Goal: Task Accomplishment & Management: Complete application form

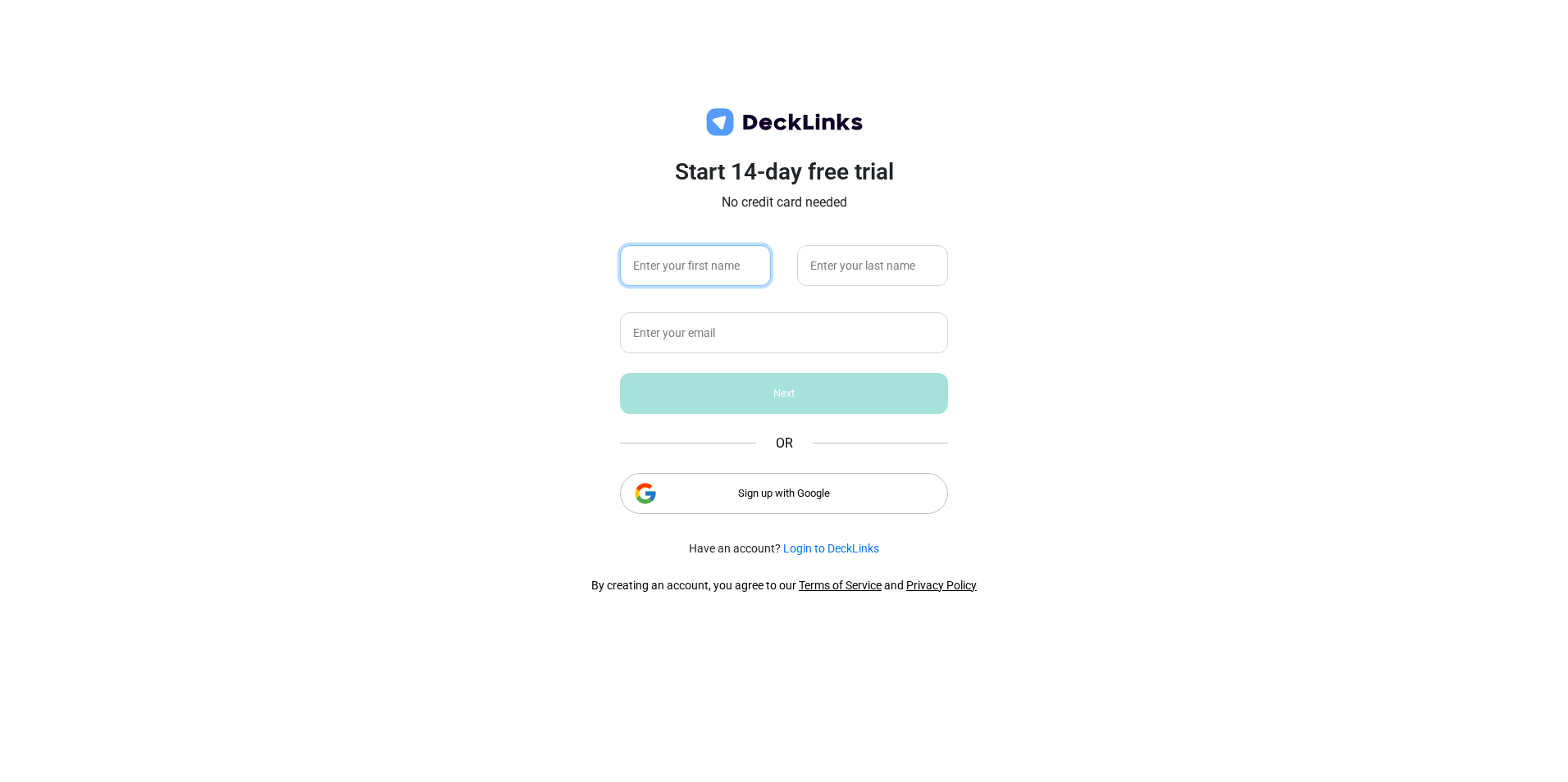
click at [690, 272] on input "text" at bounding box center [696, 266] width 151 height 41
type input "[PERSON_NAME]"
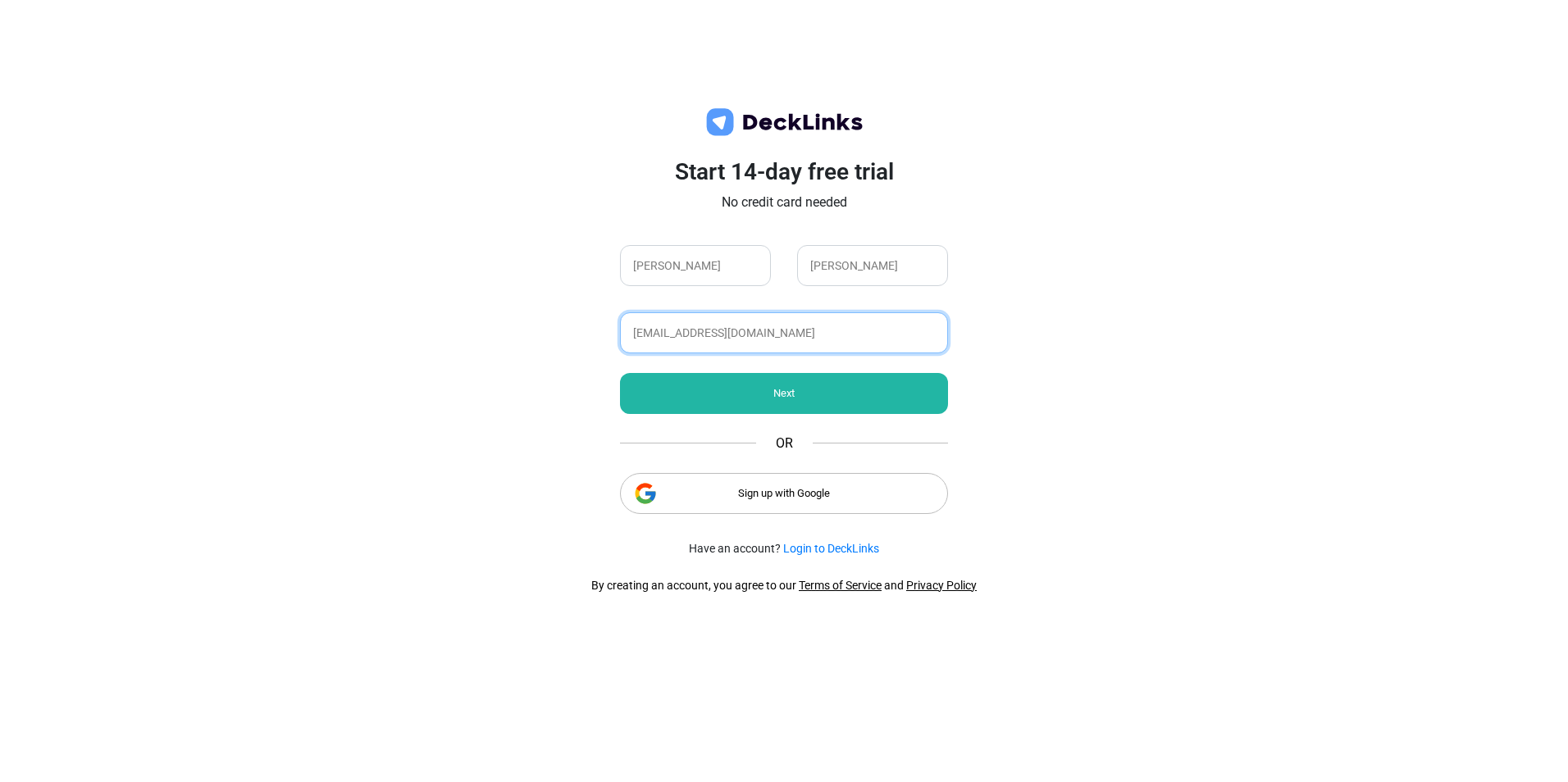
type input "[EMAIL_ADDRESS][DOMAIN_NAME]"
click at [702, 388] on div "Next" at bounding box center [784, 394] width 328 height 41
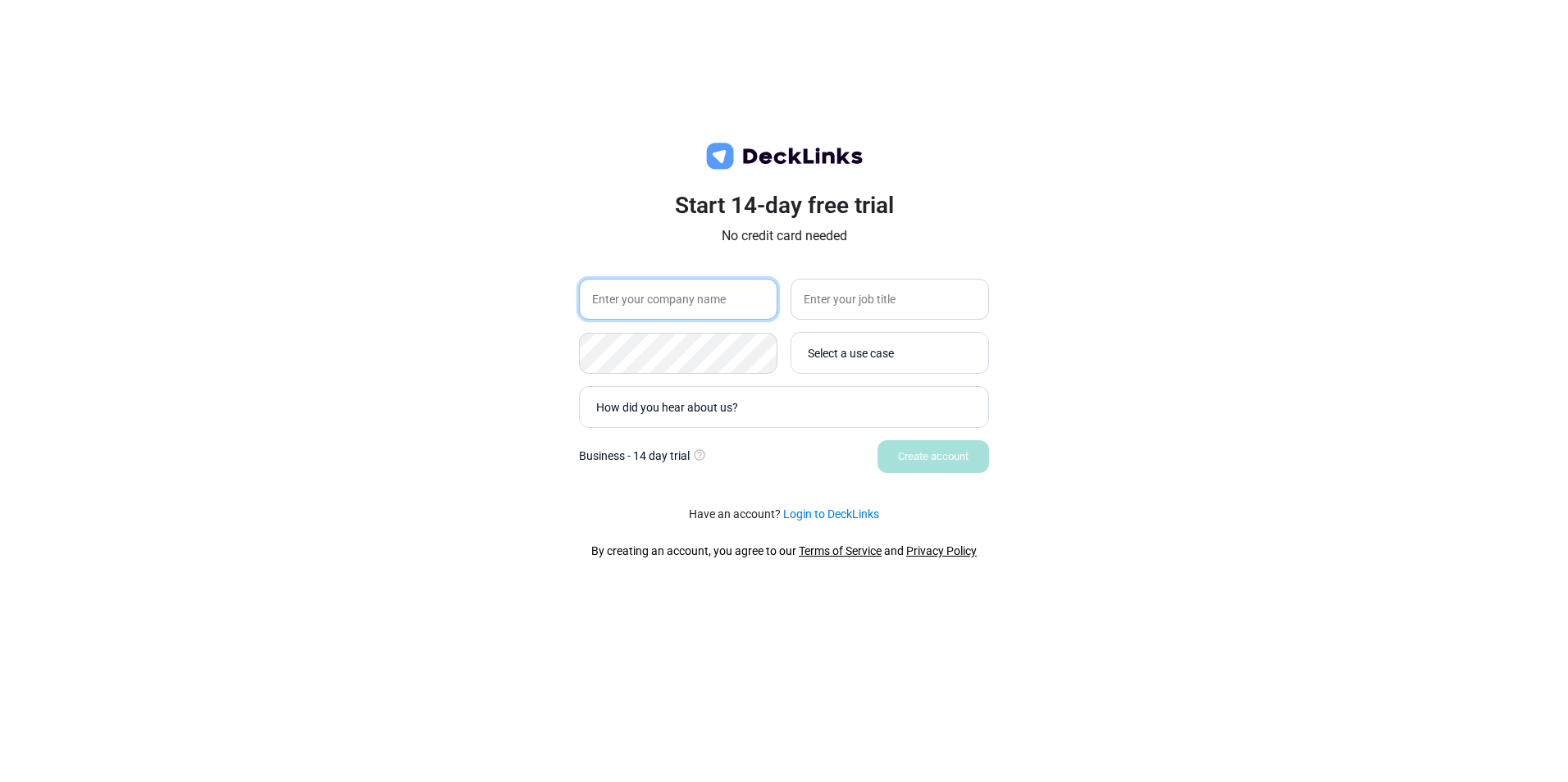
click at [733, 309] on input "text" at bounding box center [678, 299] width 199 height 41
type input "Trade Cafe"
click at [896, 292] on input "text" at bounding box center [890, 299] width 199 height 41
type input "Head of Logistics U.S."
click at [714, 417] on div "How did you hear about us?" at bounding box center [780, 407] width 384 height 32
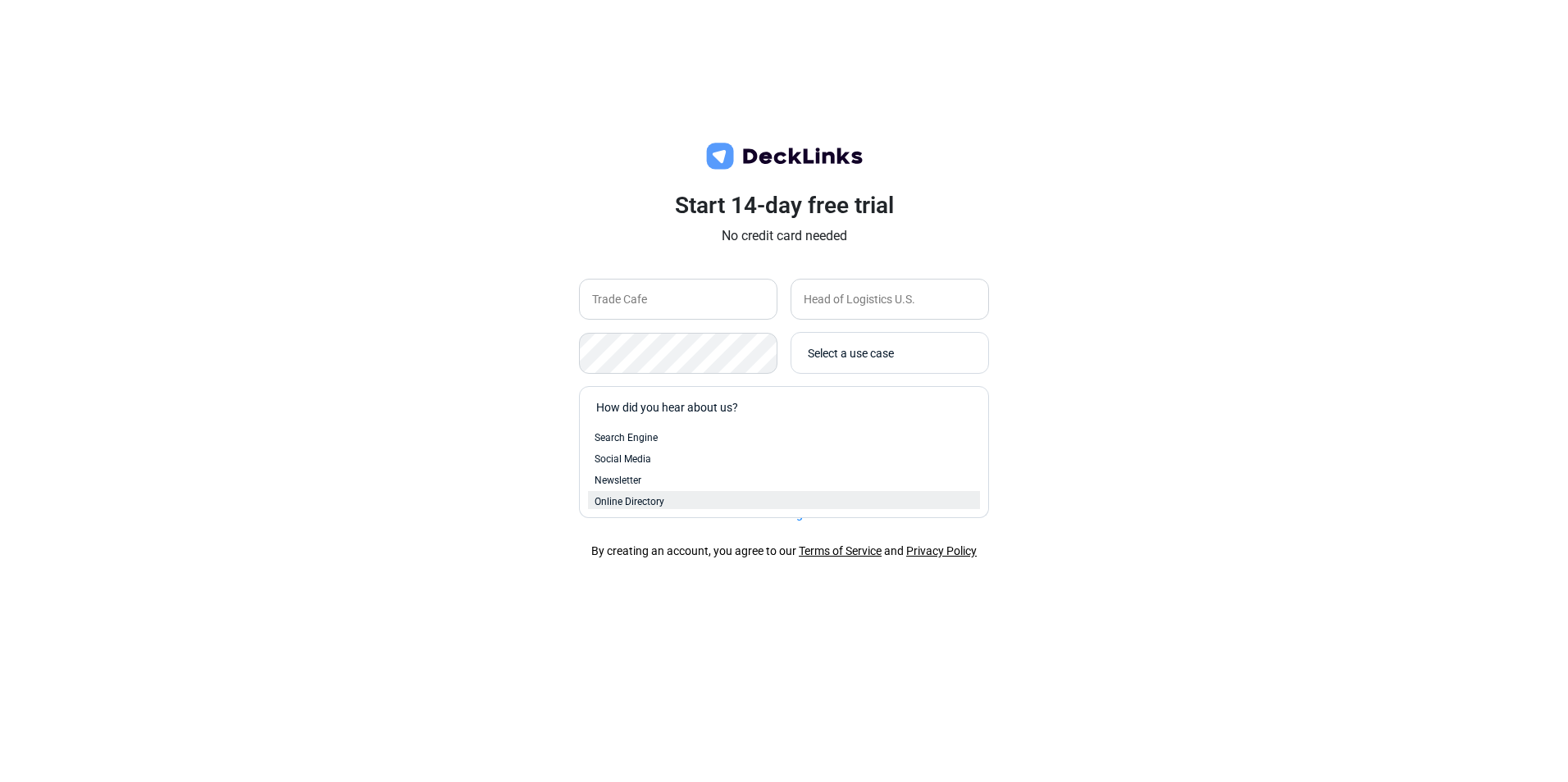
scroll to position [67, 0]
click at [620, 501] on span "Conference or Event" at bounding box center [638, 499] width 89 height 14
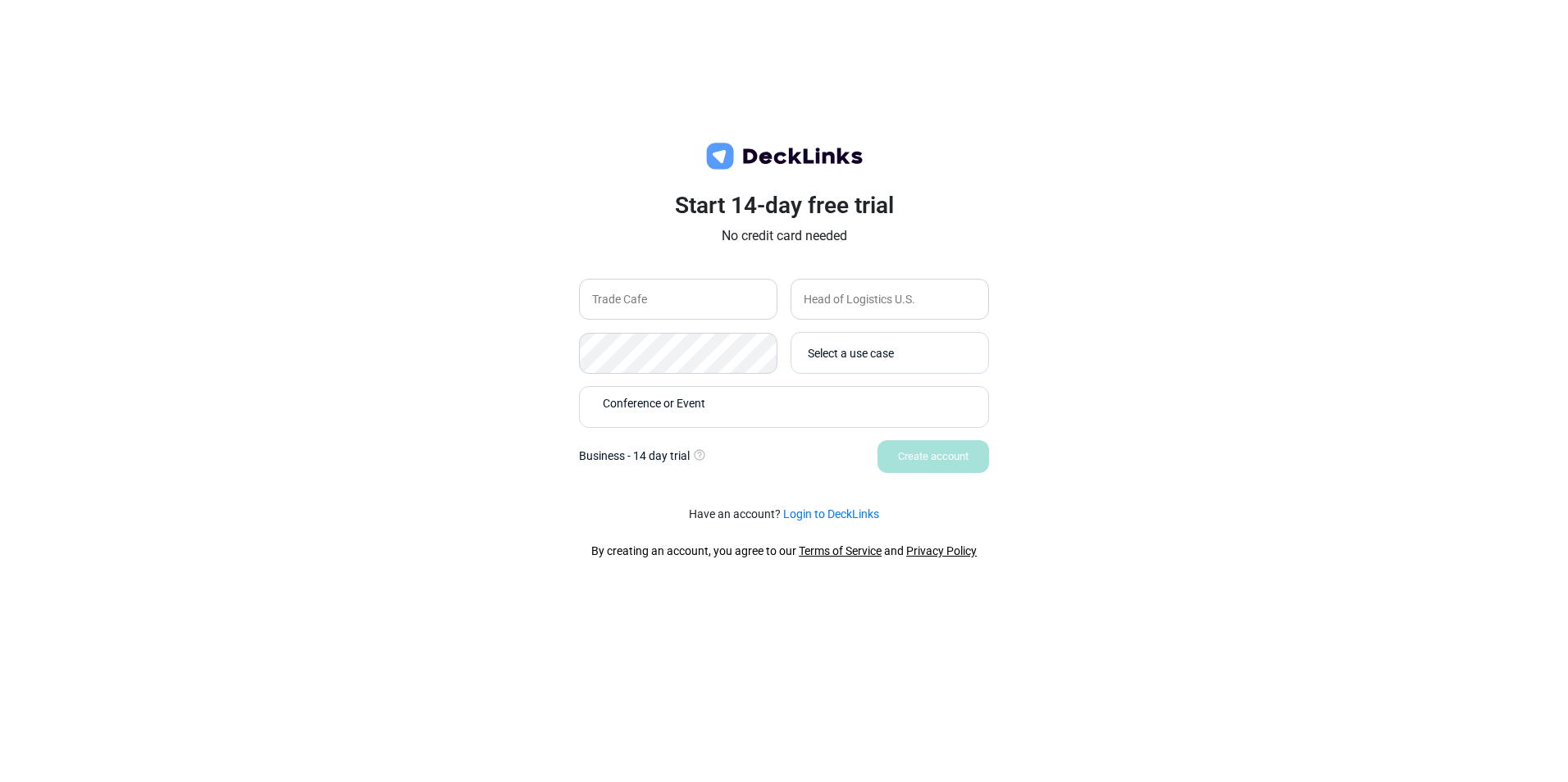
click at [797, 454] on div "Create account" at bounding box center [784, 457] width 410 height 32
click at [1135, 423] on div "Start 14-day free trial No credit card needed Trade Cafe Head of Logistics U.S.…" at bounding box center [784, 391] width 1568 height 782
click at [1016, 404] on div "Start 14-day free trial No credit card needed Trade Cafe Head of Logistics U.S.…" at bounding box center [784, 342] width 492 height 301
click at [686, 304] on input "Trade Cafe" at bounding box center [678, 299] width 199 height 41
click at [1011, 318] on div "Start 14-day free trial No credit card needed Trade Cafe Head of Logistics U.S.…" at bounding box center [784, 342] width 492 height 301
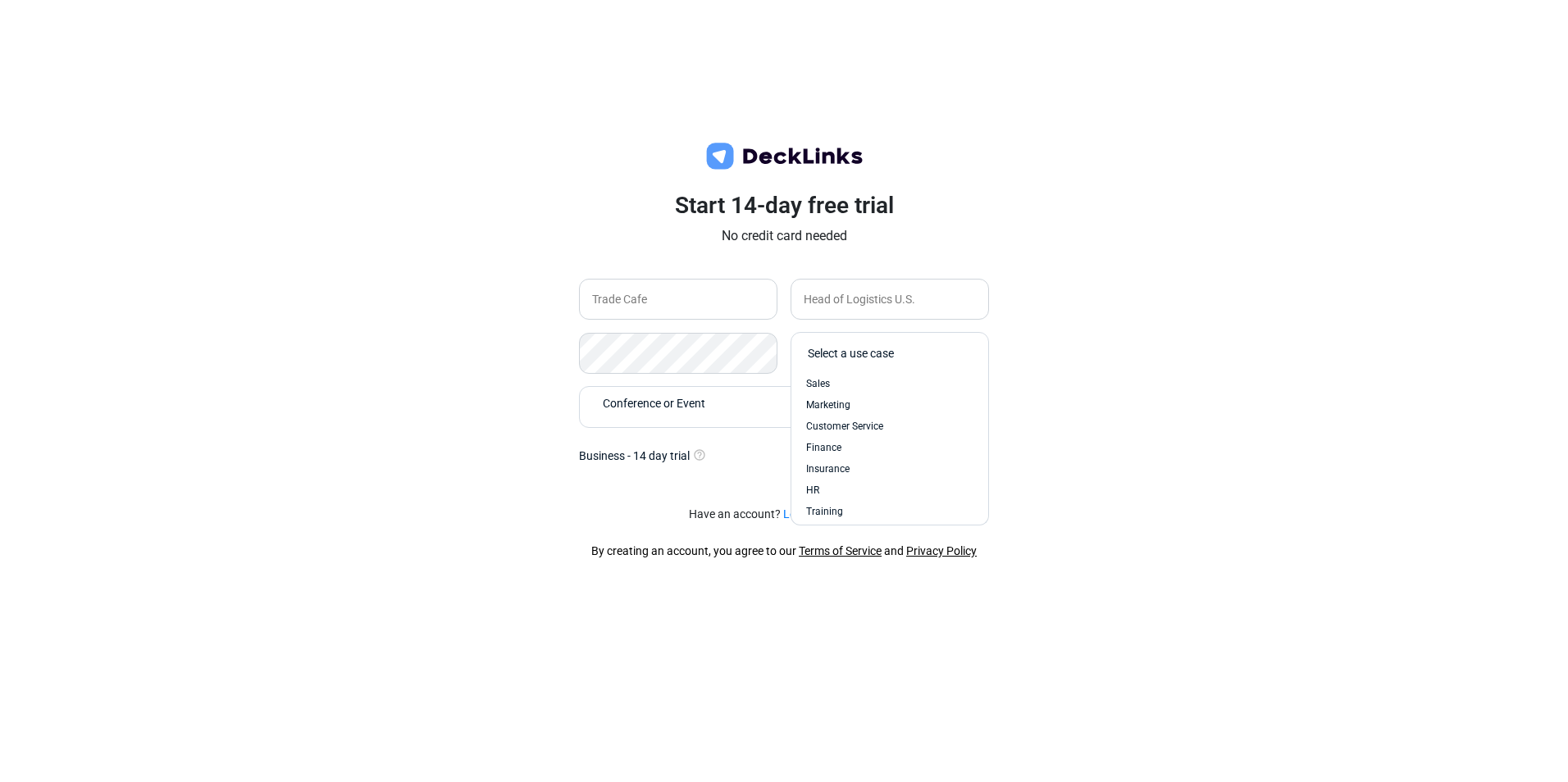
click at [937, 353] on div "Select a use case" at bounding box center [895, 352] width 173 height 17
click at [828, 501] on span "Other" at bounding box center [818, 506] width 23 height 14
click at [903, 452] on div "Create account" at bounding box center [933, 457] width 111 height 32
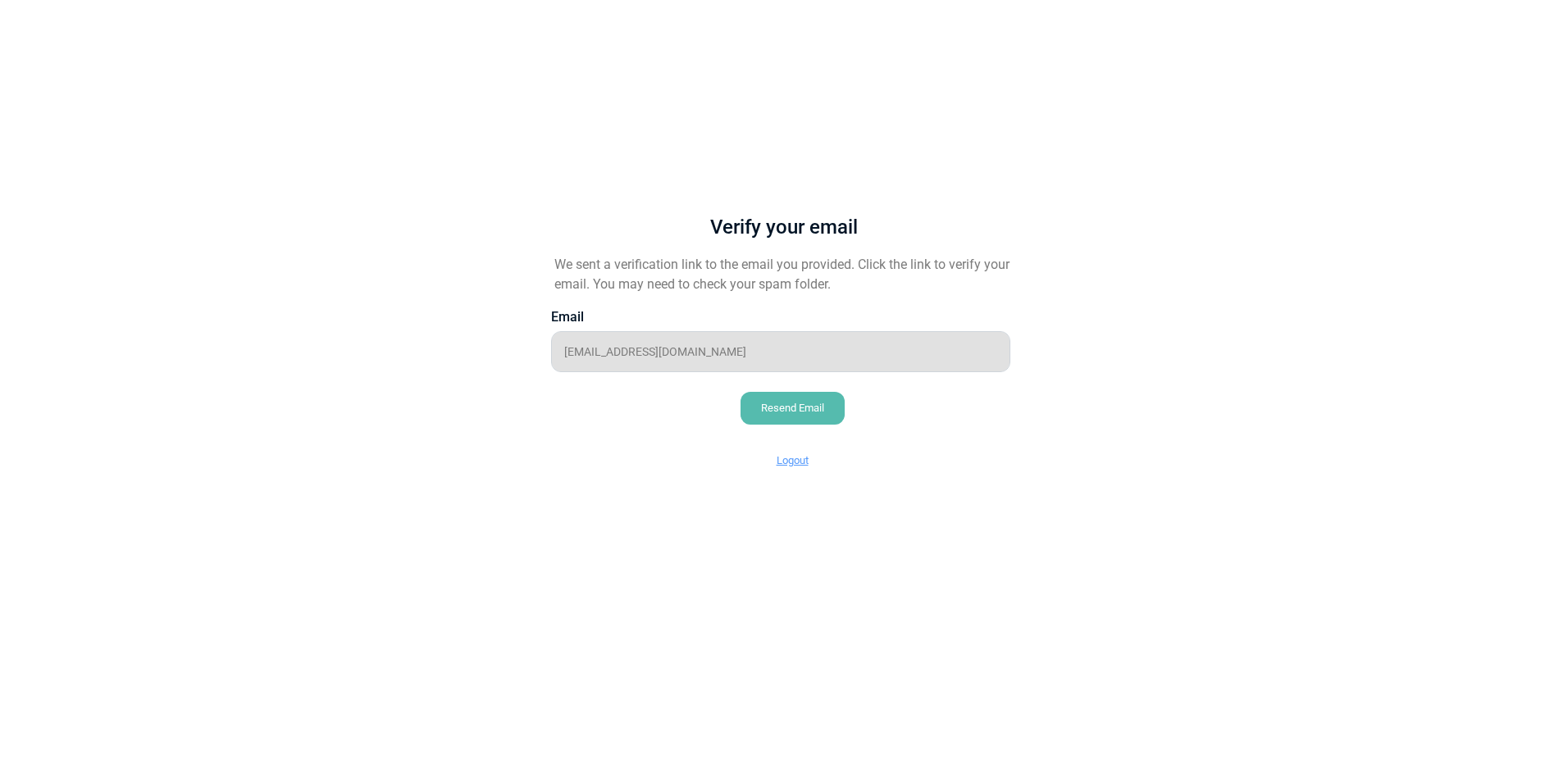
click at [539, 352] on div "Verify your email We sent a verification link to the email you provided. Click …" at bounding box center [784, 330] width 541 height 333
click at [809, 376] on div "Verify your email We sent a verification link to the email you provided. Click …" at bounding box center [784, 330] width 541 height 333
click at [779, 406] on div "Resend Email" at bounding box center [793, 408] width 104 height 32
click at [812, 459] on div "Logout" at bounding box center [792, 461] width 73 height 32
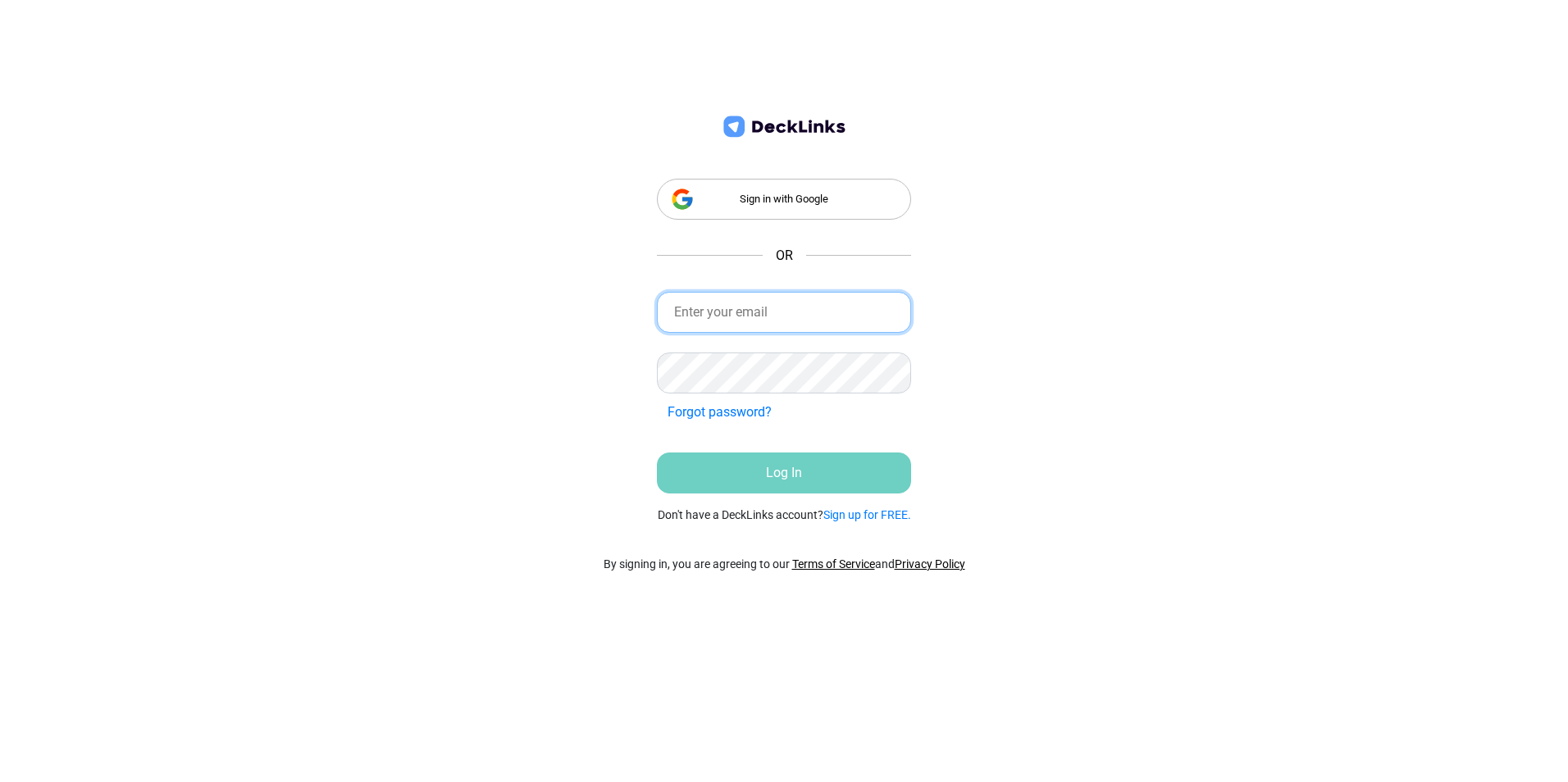
type input "[EMAIL_ADDRESS][DOMAIN_NAME]"
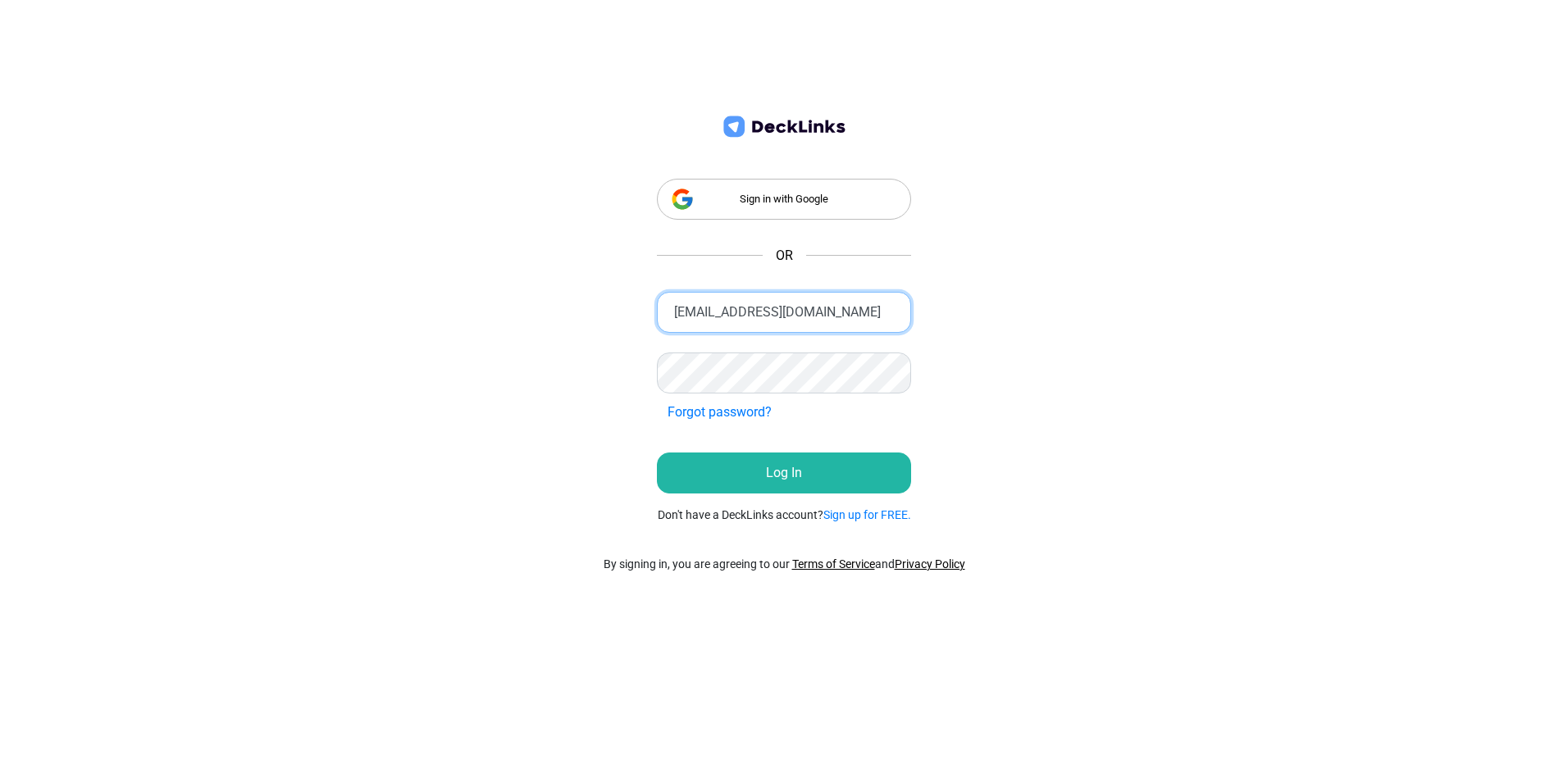
click at [802, 309] on input "[EMAIL_ADDRESS][DOMAIN_NAME]" at bounding box center [784, 313] width 254 height 41
click at [1137, 477] on div "Sign in with Google OR agallegos@tradecafe.com Incorrect Credentials Forgot pas…" at bounding box center [784, 391] width 1568 height 782
click at [809, 475] on button "Log In" at bounding box center [784, 474] width 254 height 41
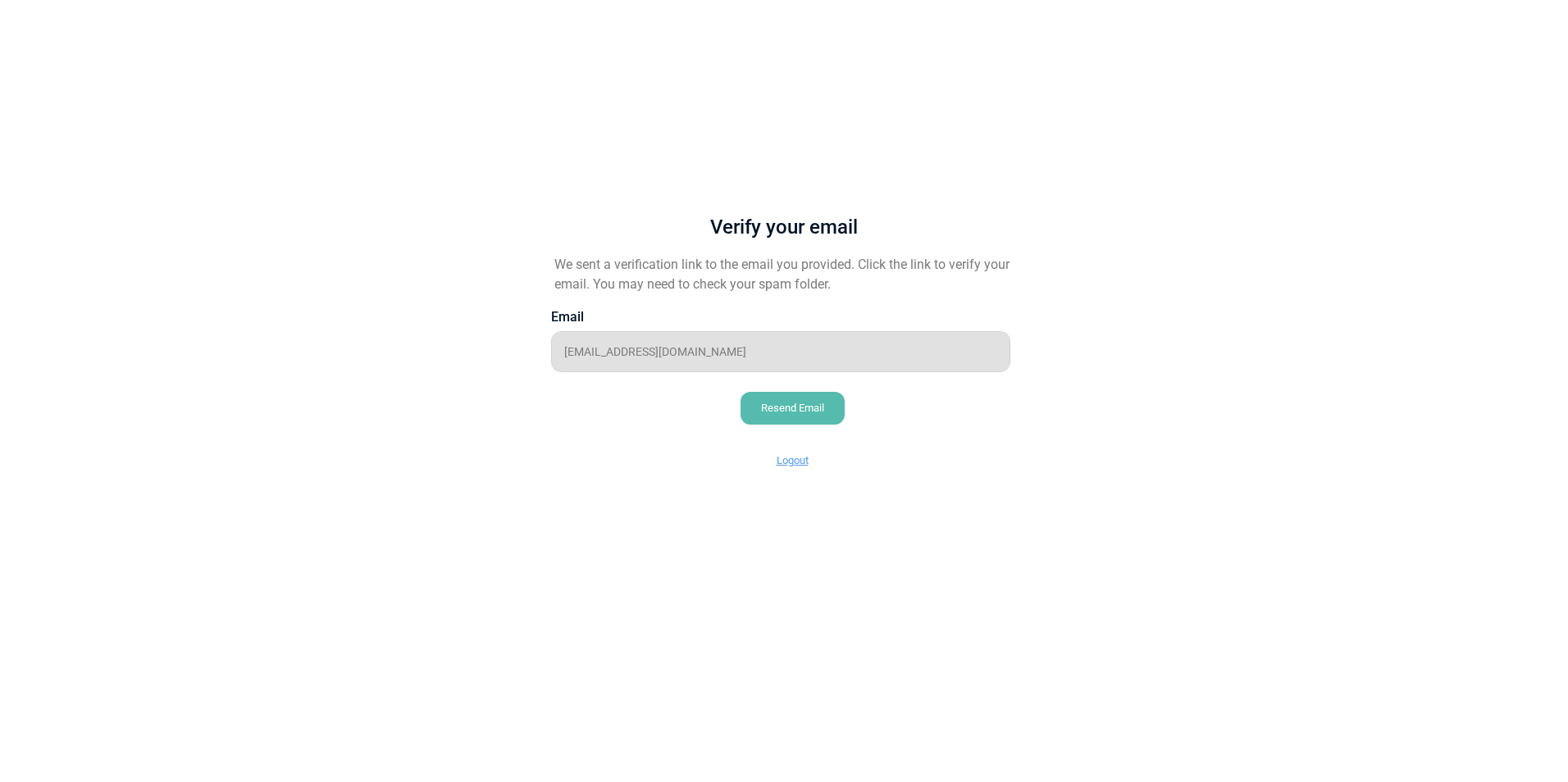
click at [829, 378] on div "Verify your email We sent a verification link to the email you provided. Click …" at bounding box center [784, 330] width 541 height 333
click at [824, 393] on div "Resend Email" at bounding box center [793, 408] width 104 height 32
click at [825, 416] on div "Resend Email" at bounding box center [793, 408] width 104 height 32
